Goal: Transaction & Acquisition: Purchase product/service

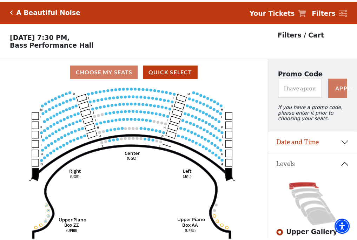
scroll to position [33, 0]
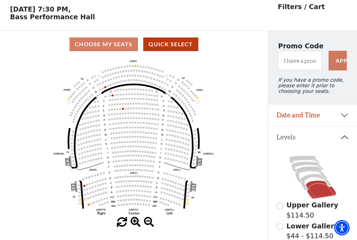
scroll to position [33, 0]
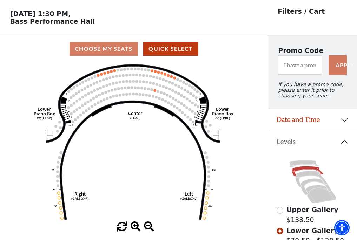
scroll to position [33, 0]
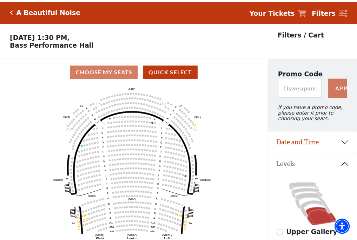
scroll to position [33, 0]
